Goal: Contribute content: Add original content to the website for others to see

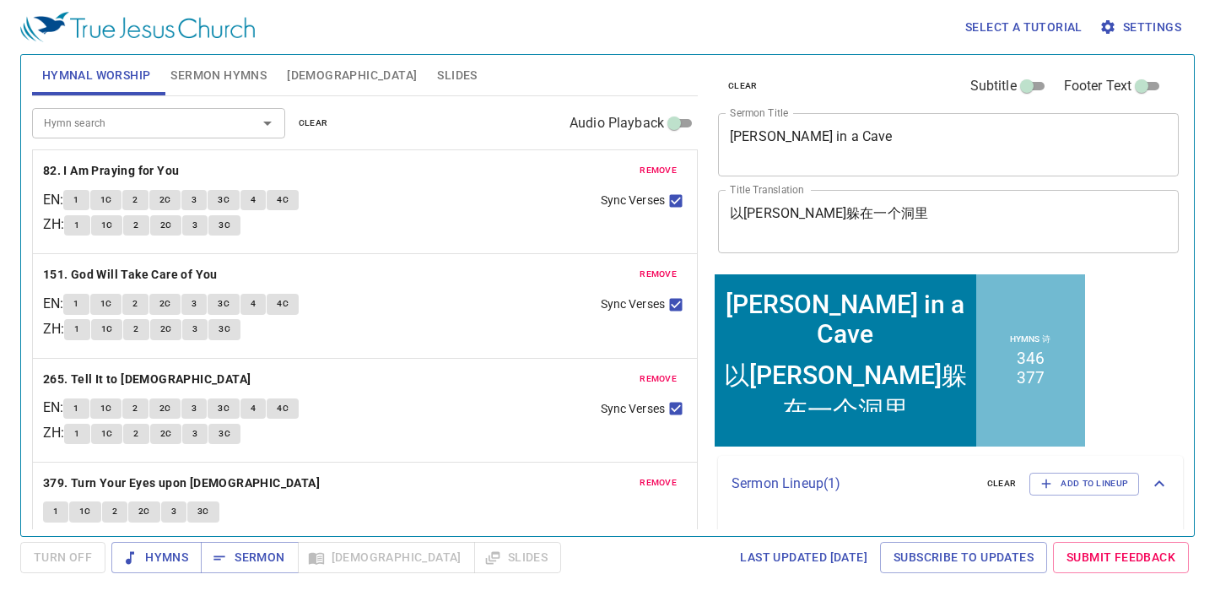
click at [309, 121] on span "clear" at bounding box center [314, 123] width 30 height 15
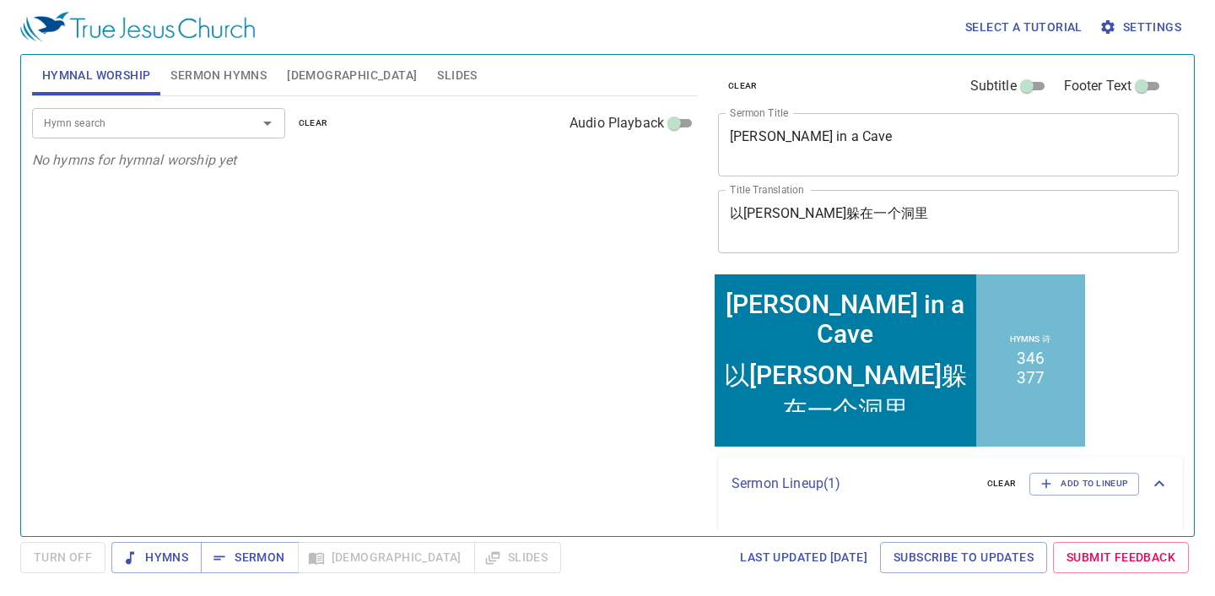
click at [228, 79] on span "Sermon Hymns" at bounding box center [218, 75] width 96 height 21
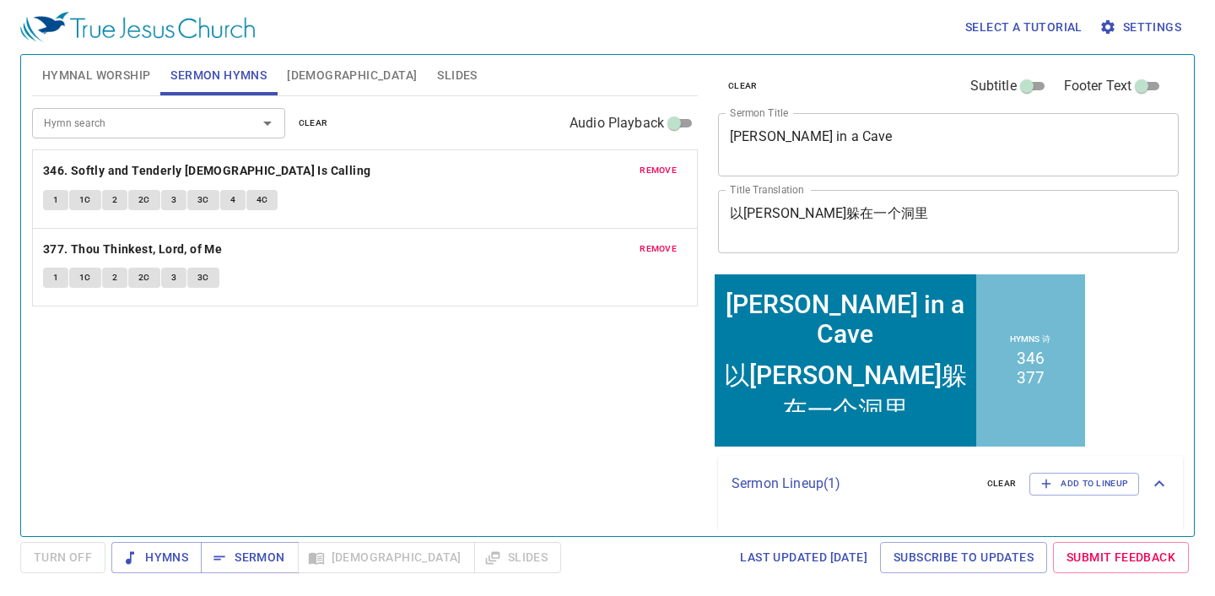
click at [321, 121] on span "clear" at bounding box center [314, 123] width 30 height 15
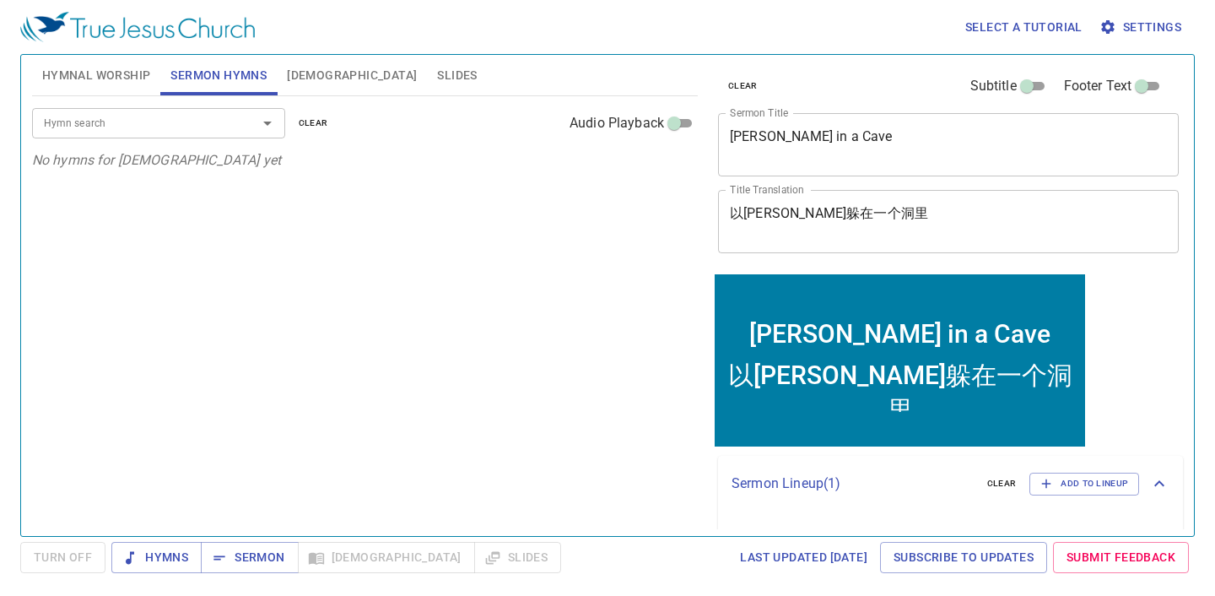
click at [895, 152] on textarea "Elijah Hid in a Cave" at bounding box center [948, 144] width 437 height 32
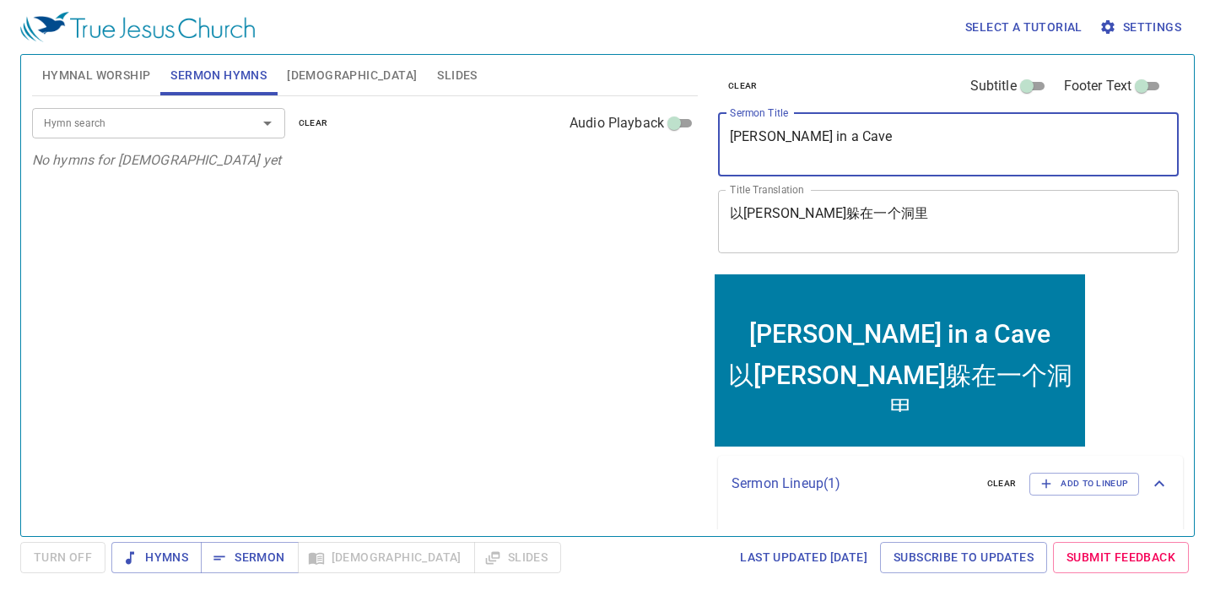
click at [895, 152] on textarea "Elijah Hid in a Cave" at bounding box center [948, 144] width 437 height 32
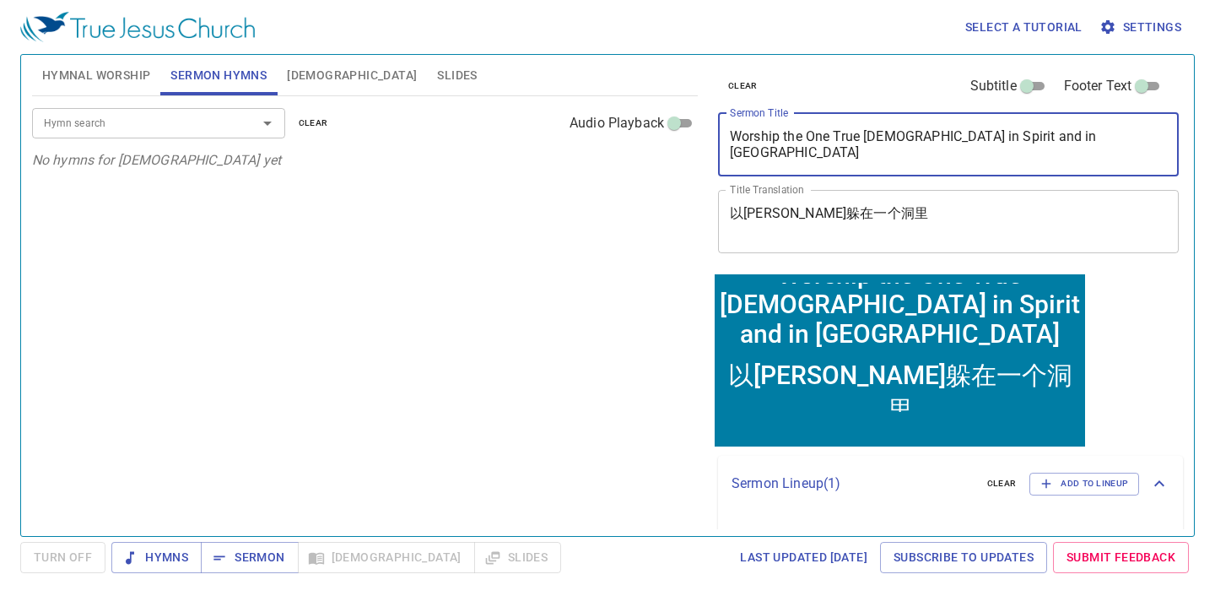
type textarea "Worship the One True [DEMOGRAPHIC_DATA] in Spirit and in Truth"
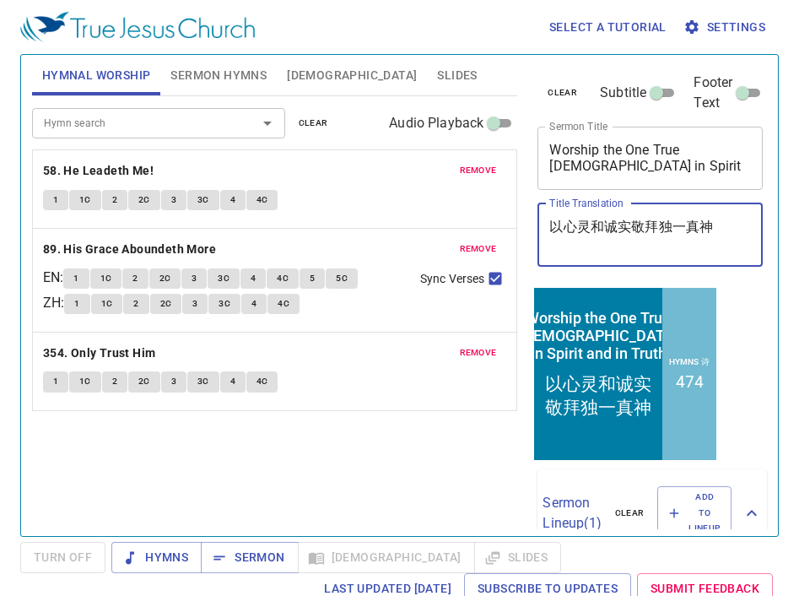
type textarea "以心灵和诚实敬拜独一真神"
click at [437, 77] on span "Slides" at bounding box center [457, 75] width 40 height 21
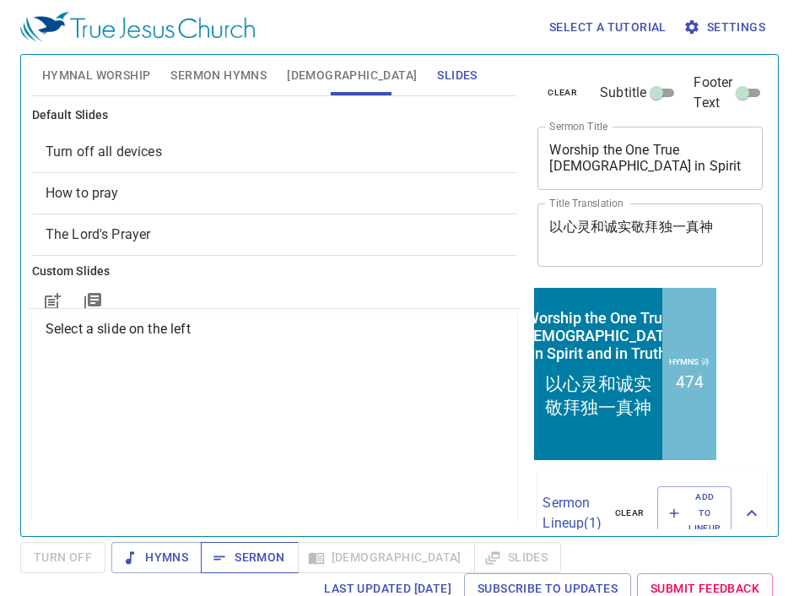
click at [260, 553] on span "Sermon" at bounding box center [249, 557] width 70 height 21
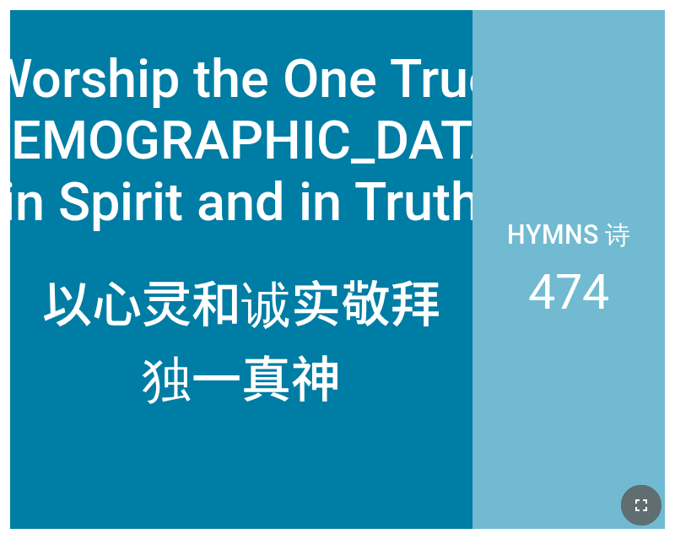
click at [642, 490] on button "button" at bounding box center [641, 505] width 41 height 41
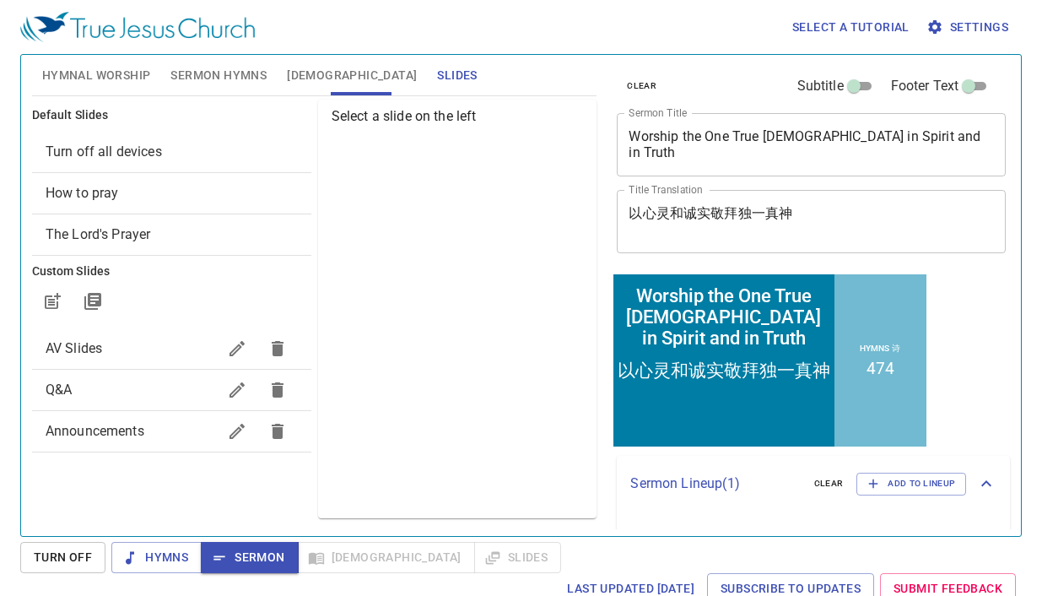
click at [760, 142] on textarea "Worship the One True [DEMOGRAPHIC_DATA] in Spirit and in Truth" at bounding box center [811, 144] width 365 height 32
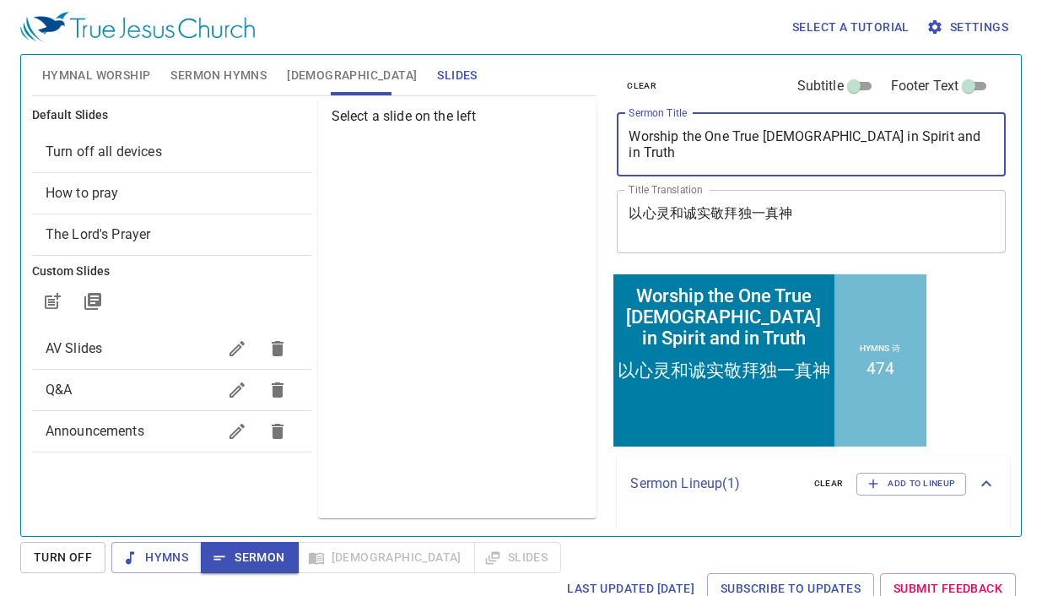
click at [760, 142] on textarea "Worship the One True [DEMOGRAPHIC_DATA] in Spirit and in Truth" at bounding box center [811, 144] width 365 height 32
click at [607, 130] on div "clear Subtitle Footer Text Sermon Title Worship the One True God in Spirit and …" at bounding box center [810, 288] width 414 height 481
click at [952, 143] on textarea "Worship the One True [DEMOGRAPHIC_DATA] in Spirit and in Truth" at bounding box center [811, 144] width 365 height 32
click at [952, 142] on textarea "Worship the One True [DEMOGRAPHIC_DATA] in Spirit and in Truth" at bounding box center [811, 144] width 365 height 32
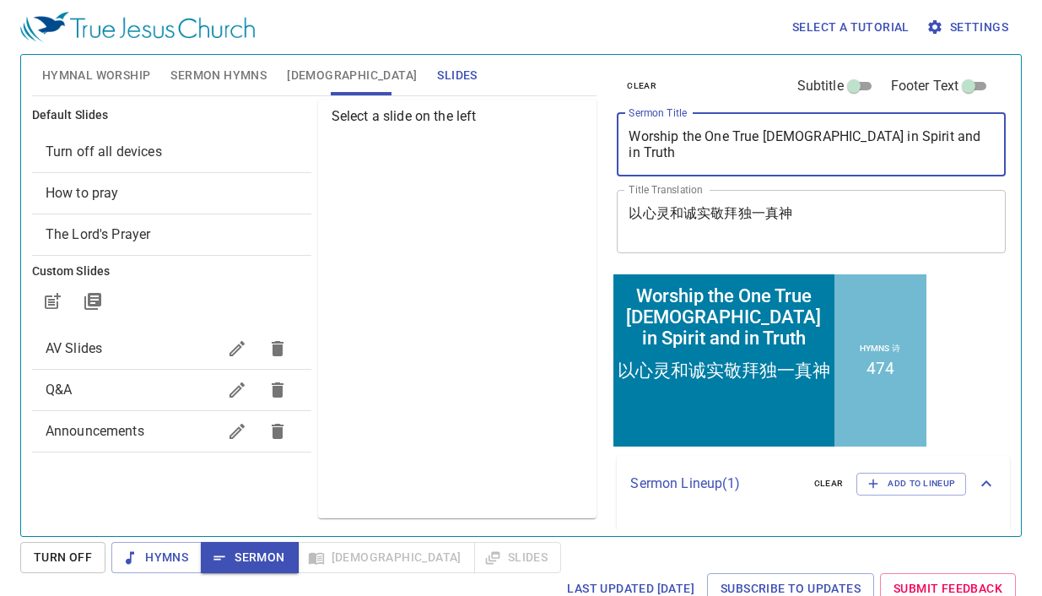
drag, startPoint x: 949, startPoint y: 142, endPoint x: 603, endPoint y: 138, distance: 346.1
click at [603, 138] on div "clear Subtitle Footer Text Sermon Title Worship the One True God in Spirit and …" at bounding box center [810, 288] width 414 height 481
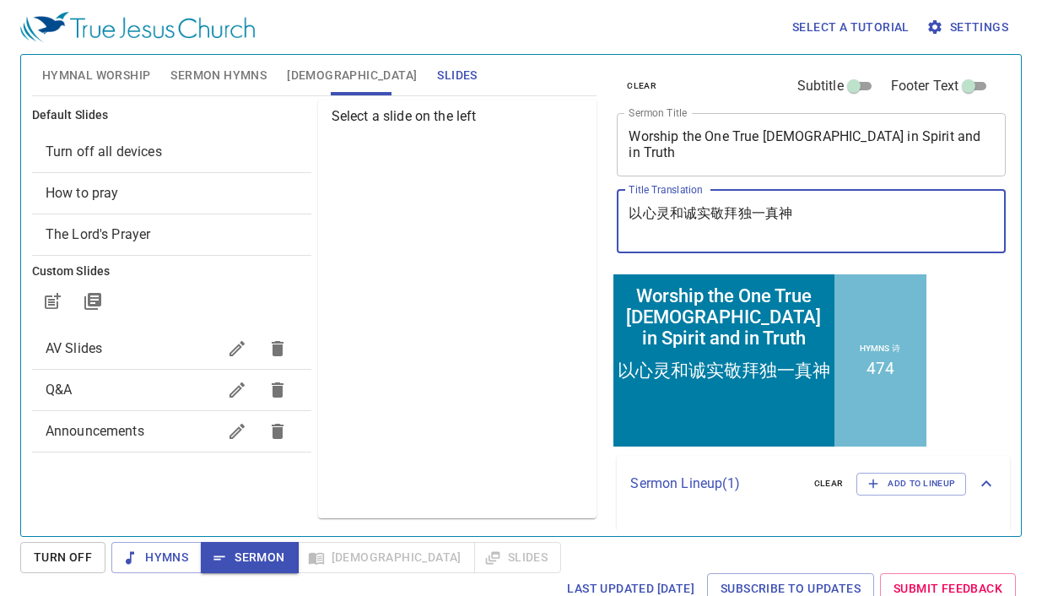
drag, startPoint x: 822, startPoint y: 214, endPoint x: 555, endPoint y: 214, distance: 266.7
click at [555, 214] on div "Hymnal Worship Sermon Hymns Bible Slides Hymn search Hymn search clear Audio Pl…" at bounding box center [521, 288] width 992 height 481
click at [490, 203] on div "Select a slide on the left" at bounding box center [457, 309] width 279 height 419
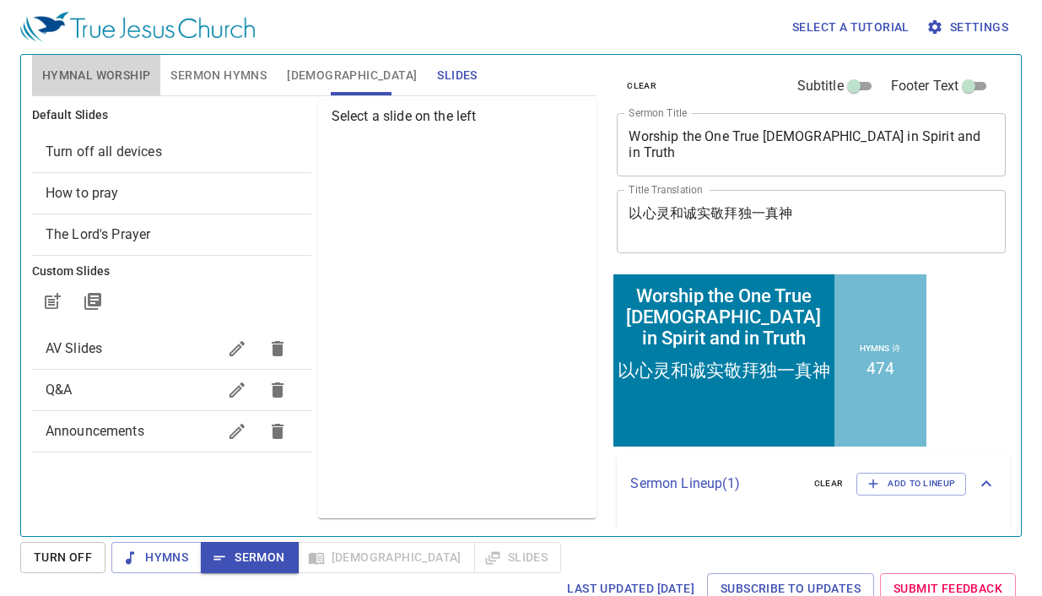
click at [130, 74] on span "Hymnal Worship" at bounding box center [96, 75] width 109 height 21
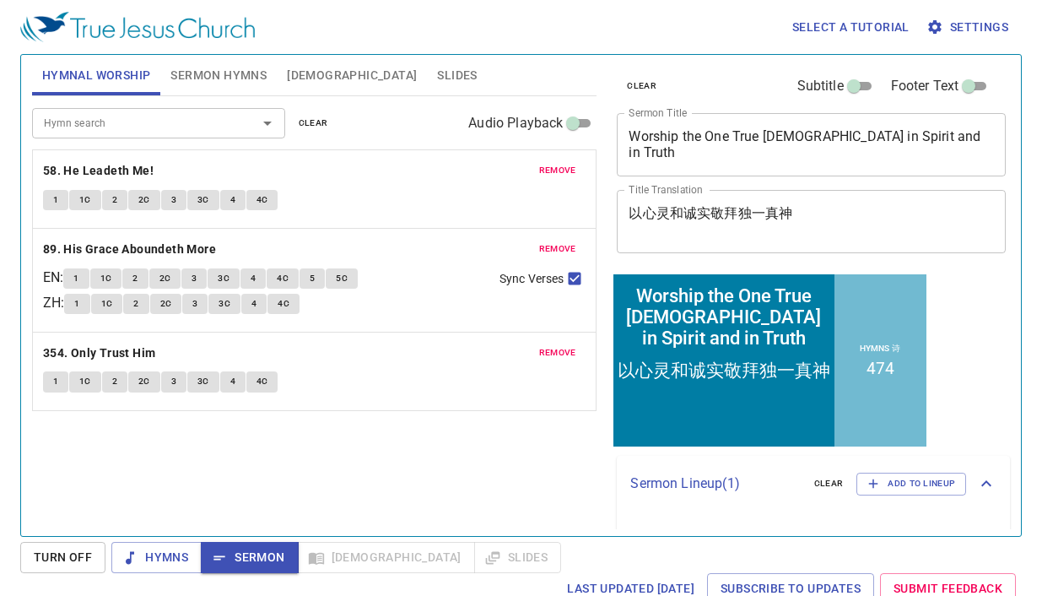
click at [937, 205] on textarea "以心灵和诚实敬拜独一真神" at bounding box center [811, 221] width 365 height 32
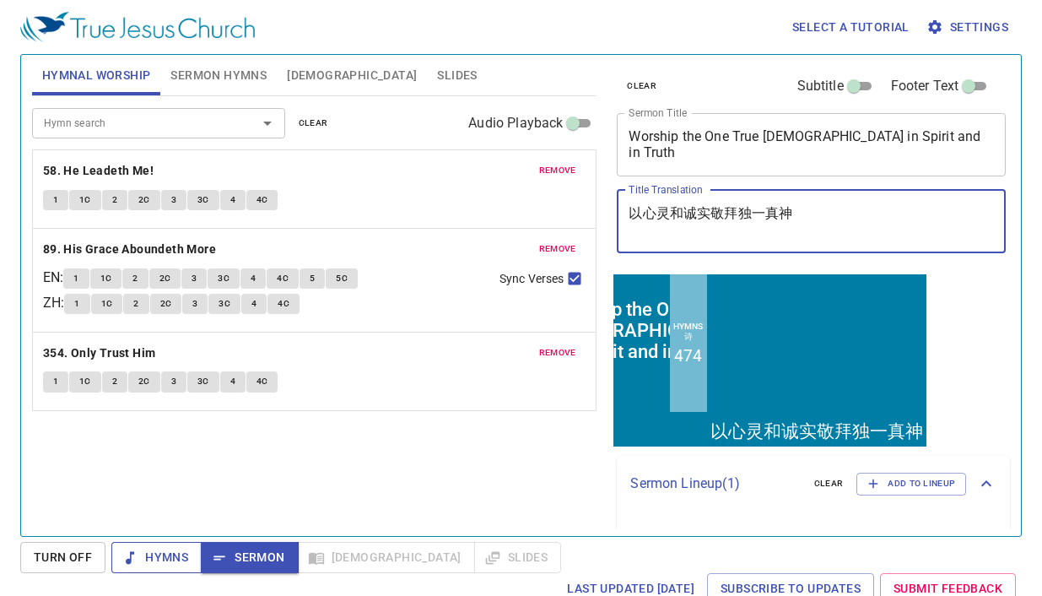
click at [161, 551] on span "Hymns" at bounding box center [156, 557] width 63 height 21
click at [159, 557] on span "Hymns" at bounding box center [156, 557] width 63 height 21
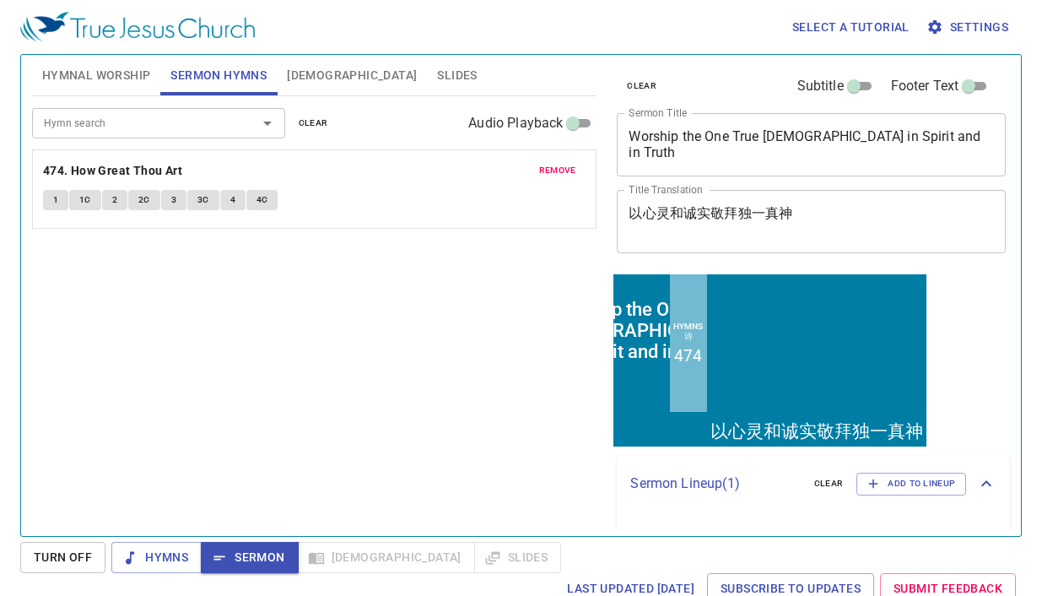
click at [169, 173] on b "474. How Great Thou Art" at bounding box center [112, 170] width 139 height 21
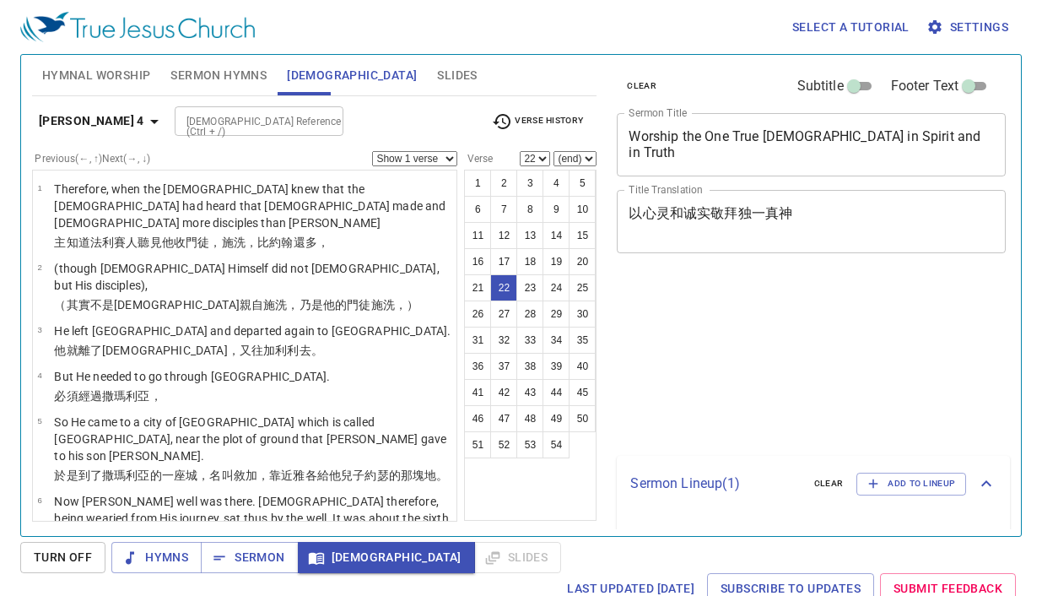
select select "22"
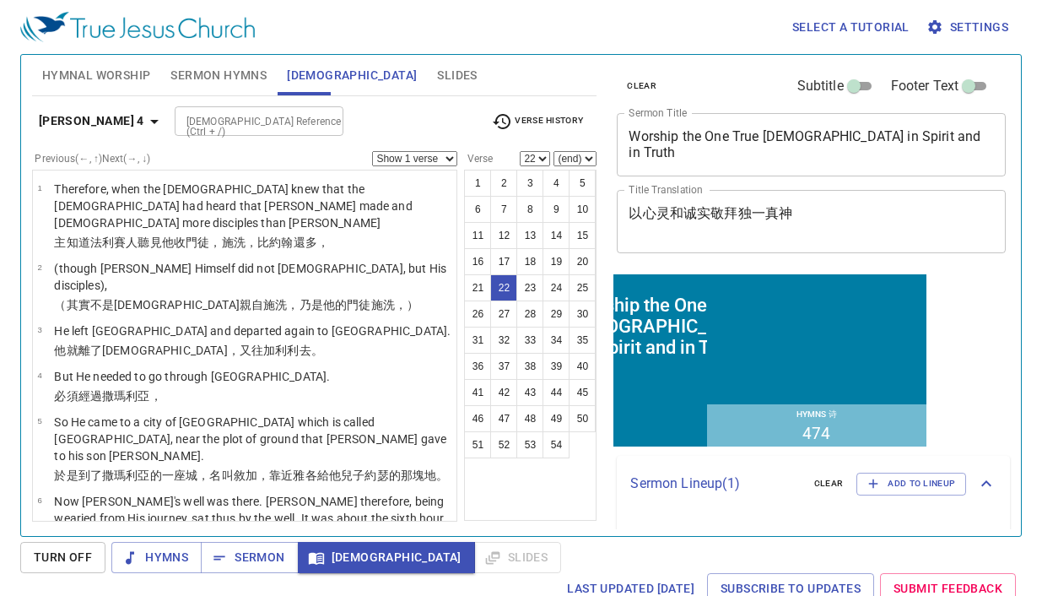
scroll to position [1217, 0]
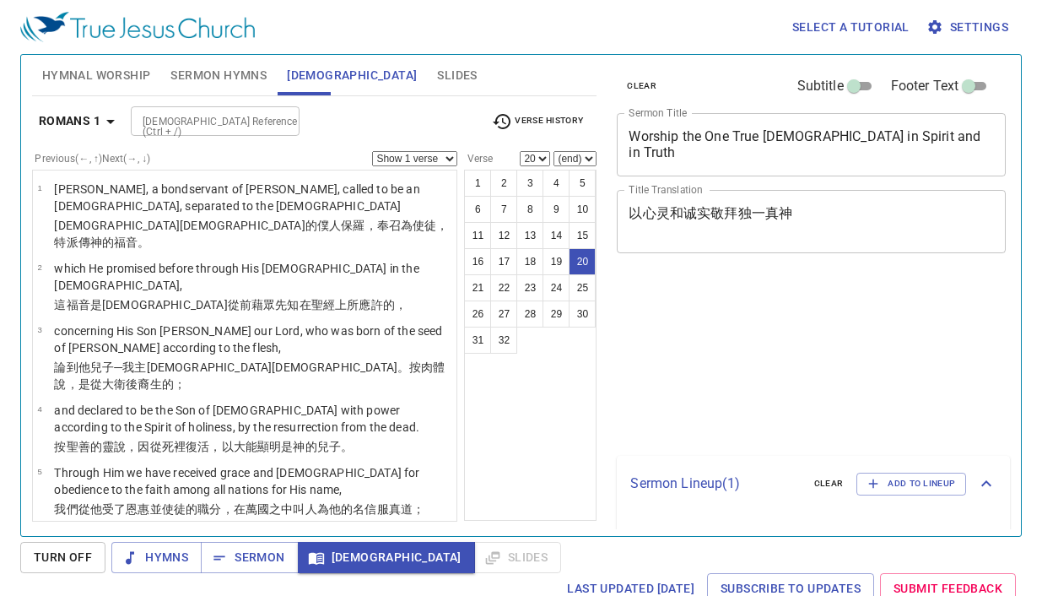
select select "20"
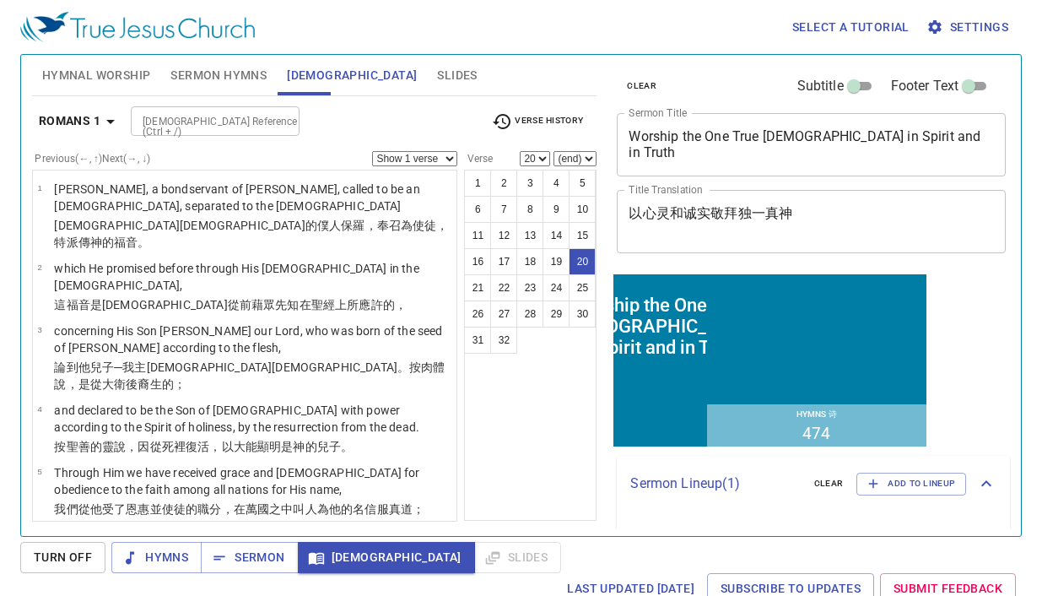
scroll to position [1089, 0]
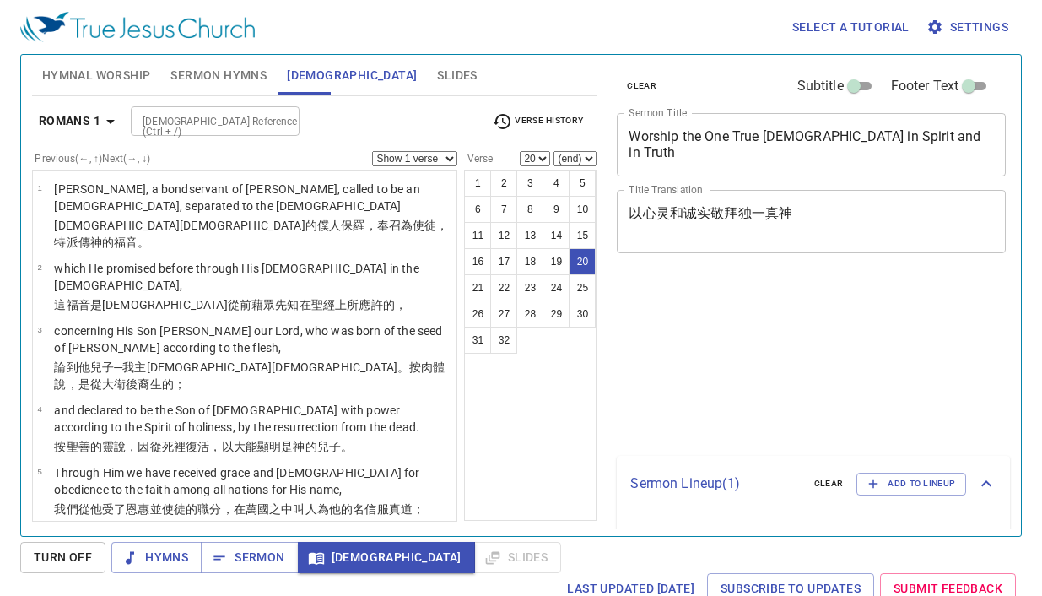
select select "20"
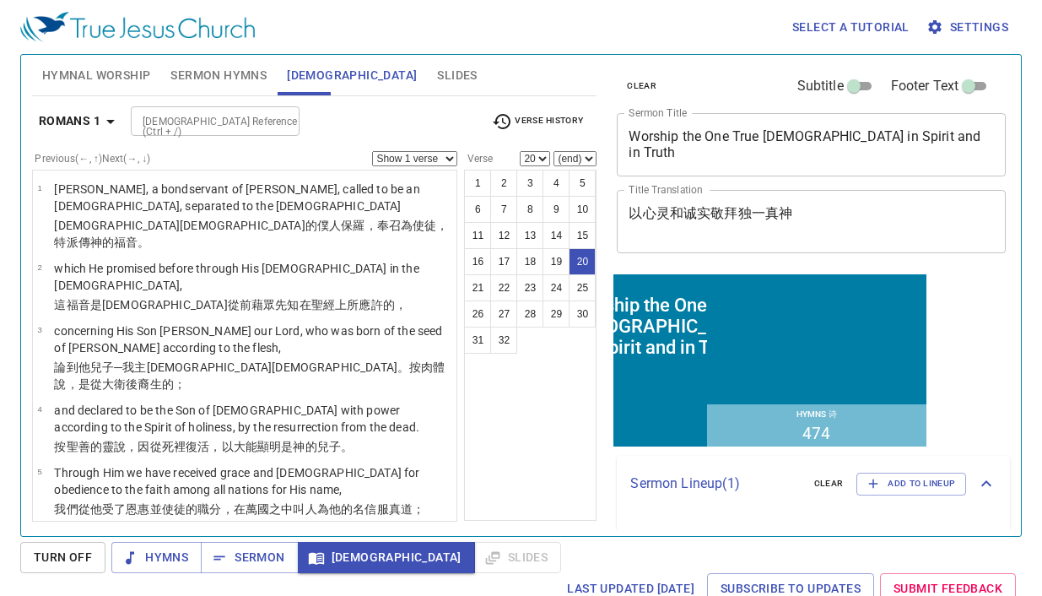
scroll to position [1089, 0]
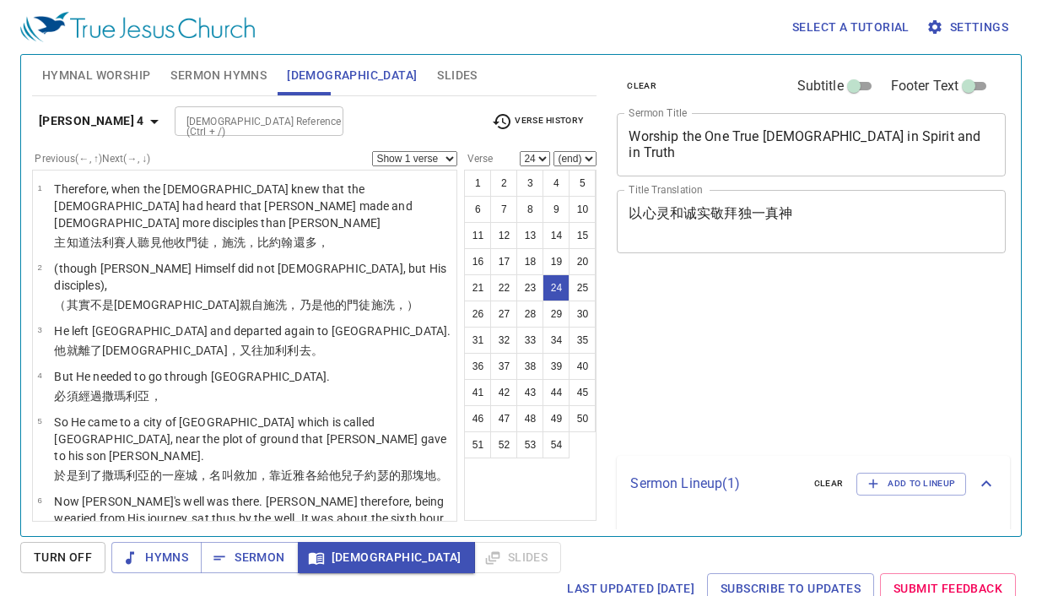
select select "24"
select select "23"
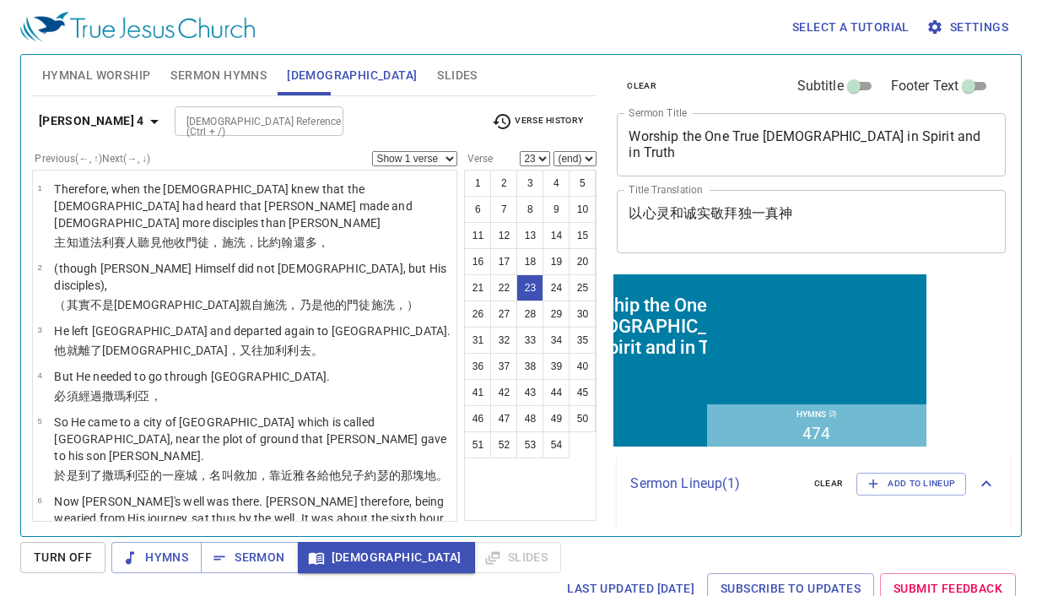
scroll to position [1376, 0]
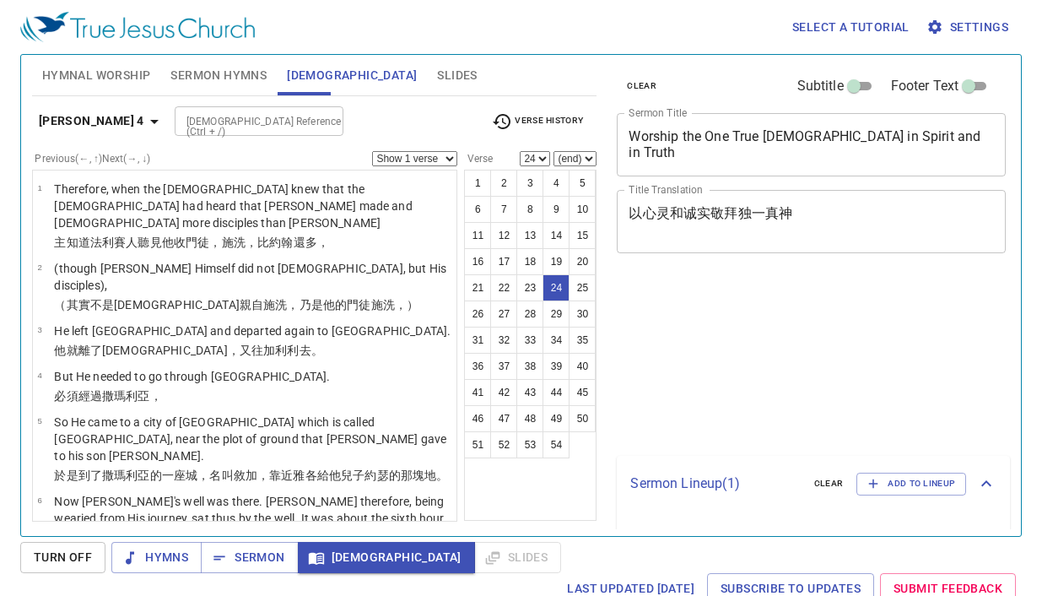
select select "24"
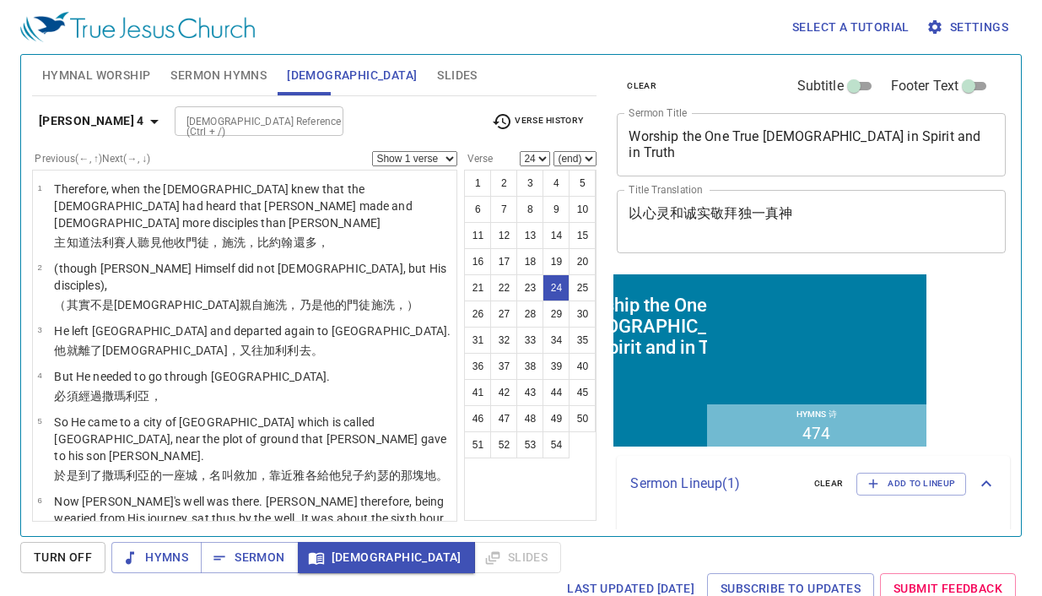
scroll to position [1376, 0]
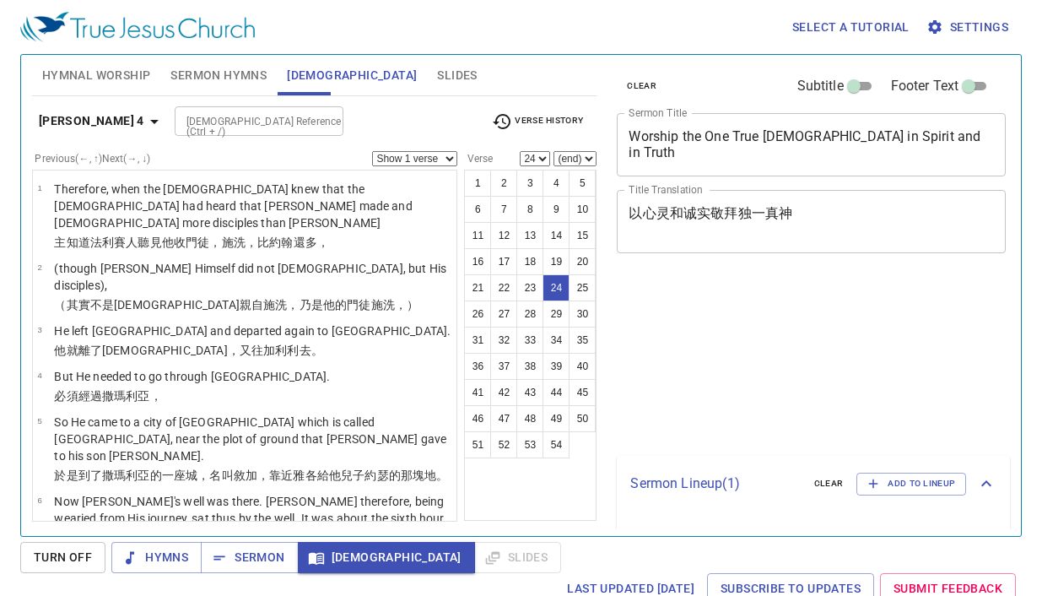
select select "24"
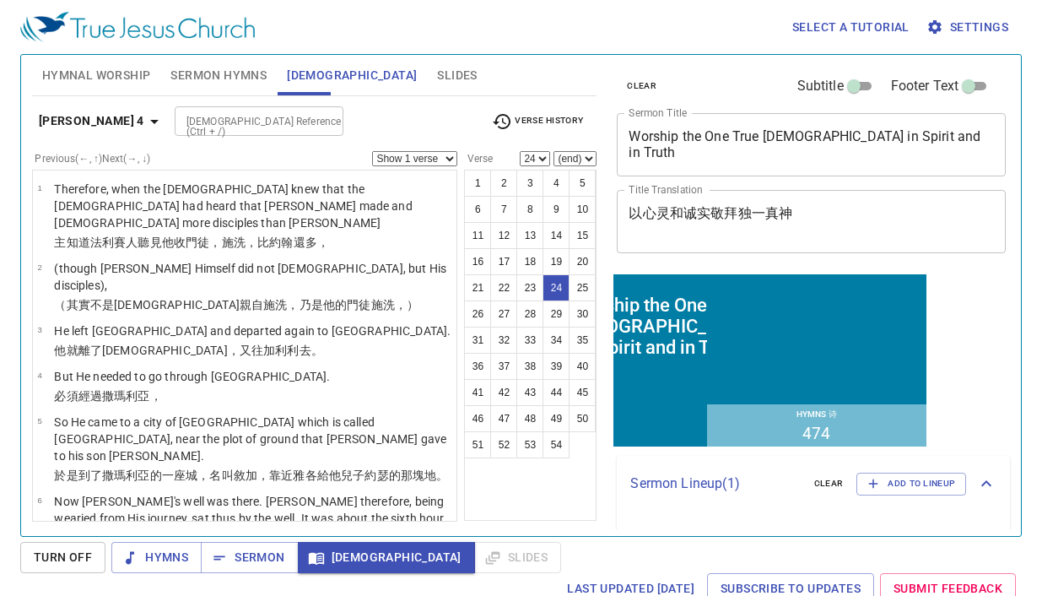
click at [275, 557] on span "Sermon" at bounding box center [249, 557] width 70 height 21
click at [278, 556] on span "Sermon" at bounding box center [249, 557] width 70 height 21
click at [251, 74] on span "Sermon Hymns" at bounding box center [218, 75] width 96 height 21
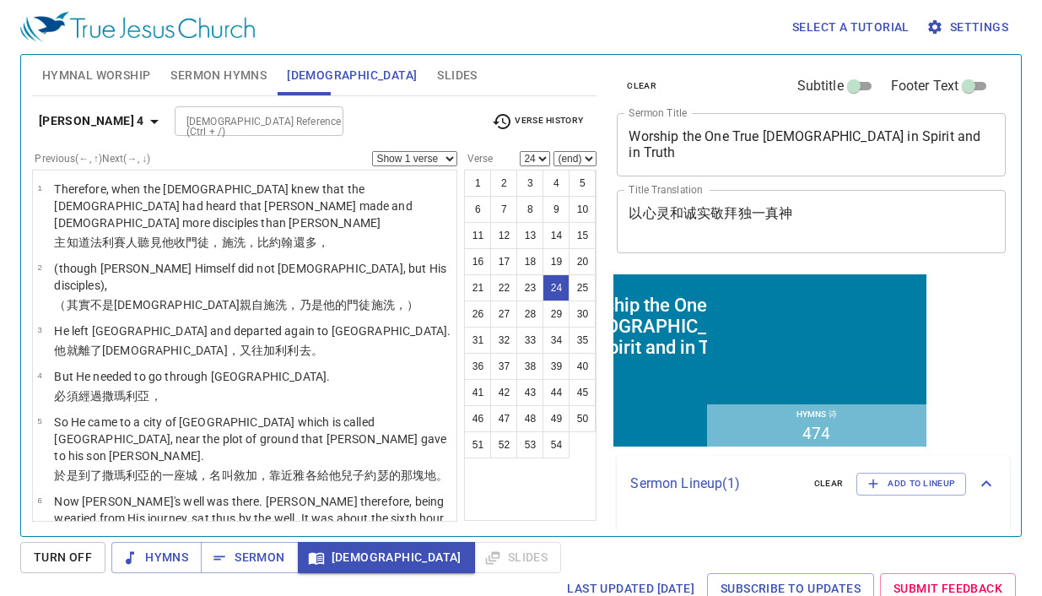
click at [0, 0] on div "Hymn search Hymn search clear Audio Playback remove 474. How Great Thou Art 1 1…" at bounding box center [0, 0] width 0 height 0
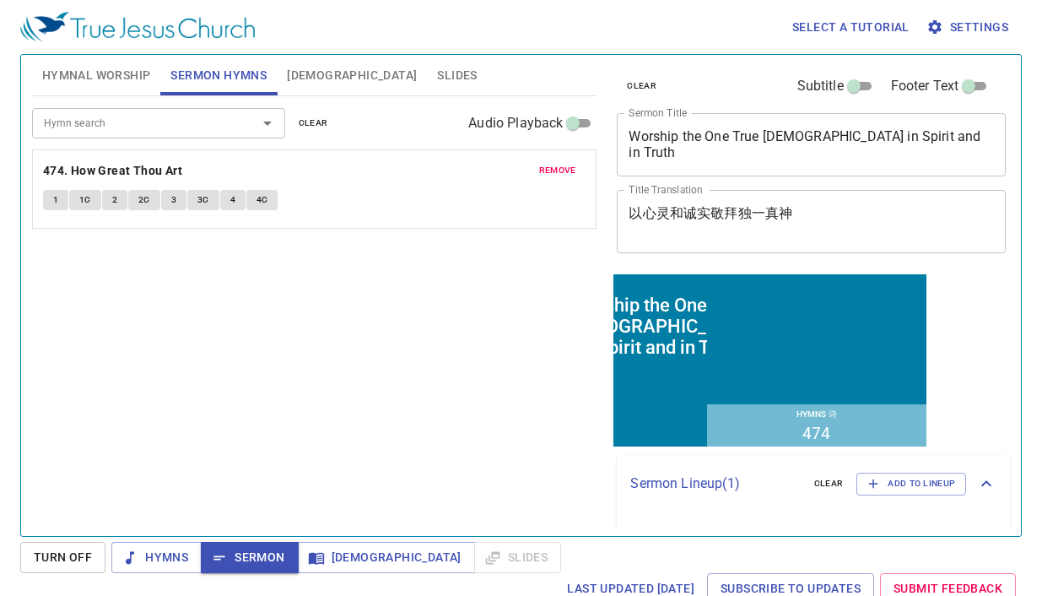
click at [466, 162] on p "474. How Great Thou Art" at bounding box center [315, 170] width 544 height 21
